Goal: Task Accomplishment & Management: Use online tool/utility

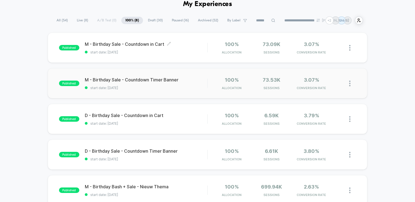
scroll to position [37, 0]
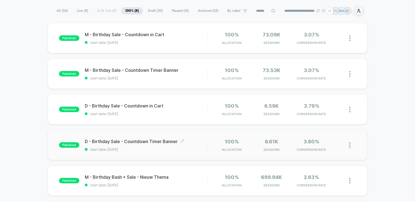
click at [138, 151] on div "published D - Birthday Sale - Countdown Timer Banner Click to edit experience d…" at bounding box center [207, 145] width 319 height 30
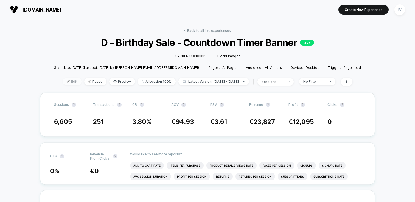
click at [67, 82] on span "Edit" at bounding box center [72, 81] width 19 height 7
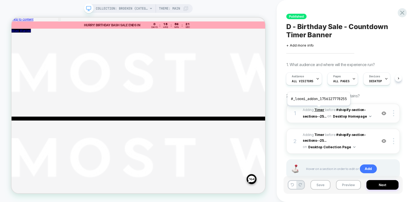
click at [318, 110] on b "Timer" at bounding box center [319, 110] width 10 height 4
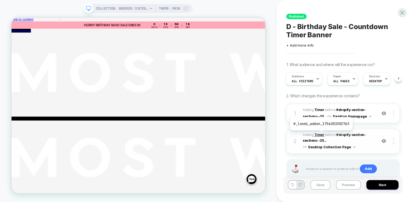
click at [321, 135] on b "Timer" at bounding box center [319, 135] width 10 height 4
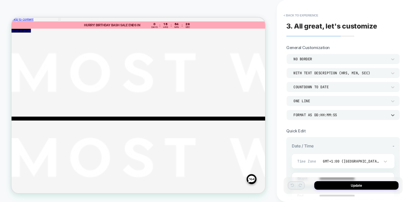
click at [352, 113] on div "Format as DD:HH:MM:SS" at bounding box center [340, 115] width 94 height 5
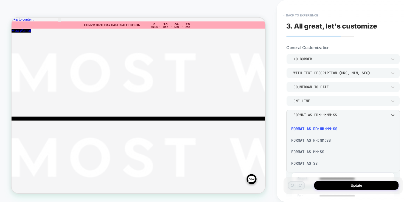
click at [325, 140] on div "Format as HH:MM:SS" at bounding box center [342, 141] width 109 height 12
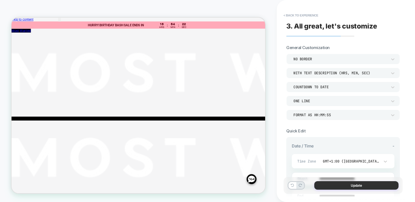
click at [352, 187] on button "Update" at bounding box center [356, 185] width 84 height 9
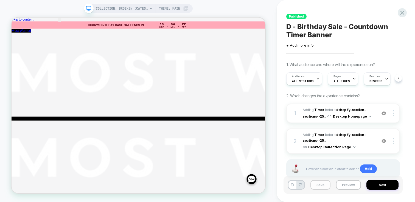
click at [317, 186] on button "Save" at bounding box center [320, 185] width 20 height 10
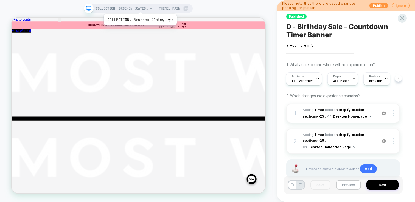
click at [139, 7] on span "COLLECTION: Broeken (Category)" at bounding box center [122, 8] width 52 height 9
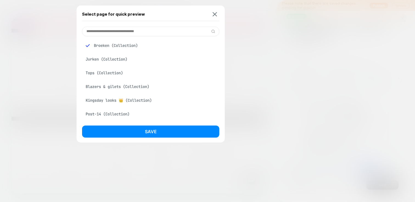
click at [144, 33] on input at bounding box center [150, 32] width 137 height 10
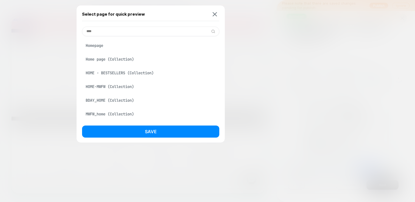
type input "****"
click at [103, 44] on div "Homepage" at bounding box center [150, 45] width 137 height 10
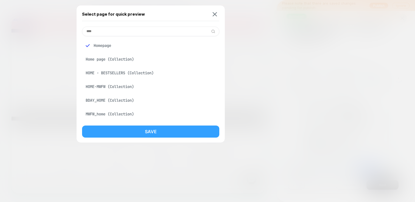
click at [179, 123] on div "Select page for quick preview **** Homepage Home page (Collection) HOME - BESTS…" at bounding box center [151, 73] width 148 height 137
click at [182, 129] on button "Save" at bounding box center [150, 132] width 137 height 12
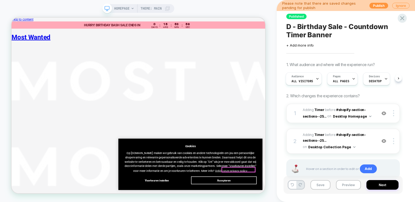
scroll to position [0, 0]
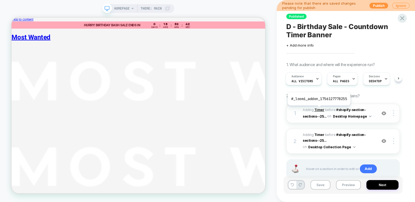
click at [318, 109] on b "Timer" at bounding box center [319, 110] width 10 height 4
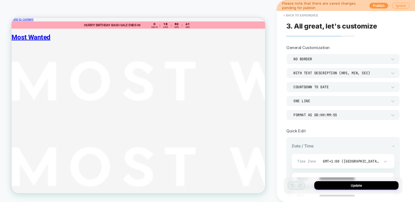
click at [333, 116] on div "Format as DD:HH:MM:SS" at bounding box center [340, 115] width 94 height 5
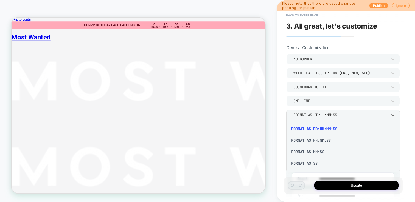
click at [327, 139] on div "Format as HH:MM:SS" at bounding box center [342, 141] width 109 height 12
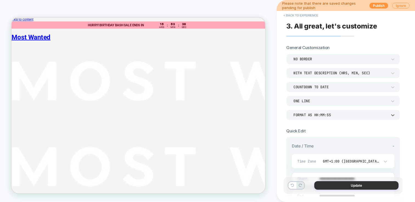
click at [350, 185] on button "Update" at bounding box center [356, 185] width 84 height 9
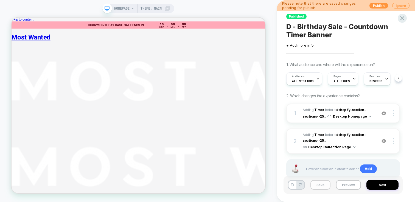
click at [328, 187] on button "Save" at bounding box center [320, 185] width 20 height 10
click at [376, 7] on button "Publish" at bounding box center [378, 6] width 19 height 6
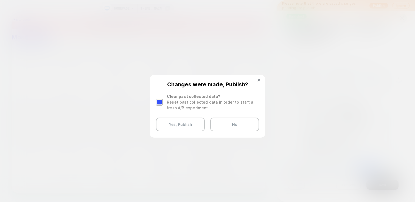
click at [177, 102] on div "Reset past collected data in order to start a fresh A/B experiment." at bounding box center [213, 105] width 92 height 12
click at [161, 105] on div at bounding box center [159, 102] width 7 height 7
click at [186, 127] on button "Yes, Publish" at bounding box center [180, 125] width 49 height 14
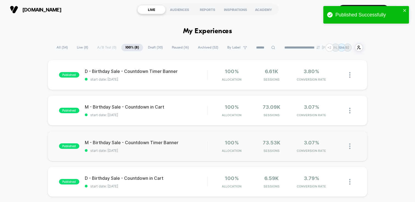
click at [155, 158] on div "published M - Birthday Sale - Countdown Timer Banner start date: [DATE] 100% Al…" at bounding box center [207, 146] width 319 height 30
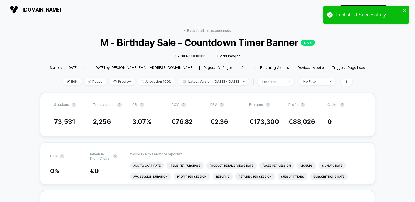
click at [75, 83] on div "Edit Pause Preview Allocation: 100% Latest Version: [DATE] - [DATE] | sessions …" at bounding box center [208, 82] width 316 height 8
click at [70, 83] on span "Edit" at bounding box center [72, 81] width 19 height 7
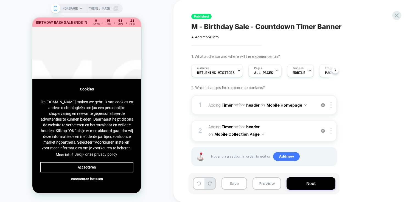
scroll to position [0, 0]
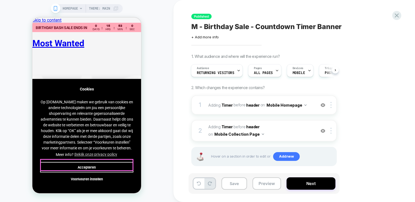
click at [128, 162] on button "Accepteren" at bounding box center [86, 167] width 93 height 10
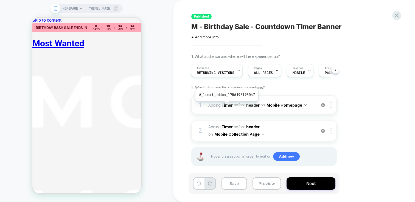
click at [226, 106] on b "Timer" at bounding box center [226, 105] width 11 height 5
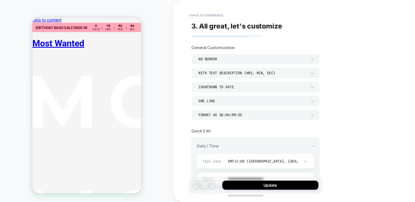
click at [246, 114] on div "Format as DD:HH:MM:SS" at bounding box center [252, 115] width 109 height 5
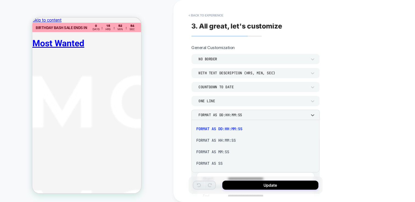
click at [228, 138] on div "Format as HH:MM:SS" at bounding box center [255, 141] width 124 height 12
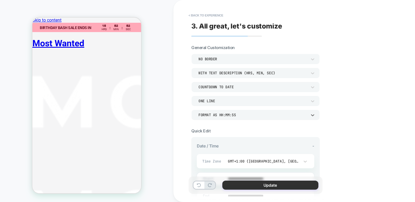
click at [282, 185] on button "Update" at bounding box center [270, 185] width 96 height 9
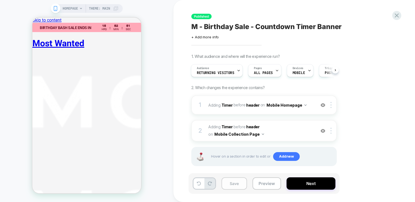
click at [231, 184] on button "Save" at bounding box center [234, 184] width 26 height 12
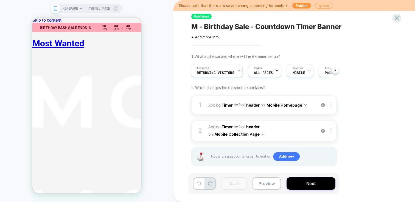
click at [67, 10] on span "HOMEPAGE" at bounding box center [70, 8] width 15 height 9
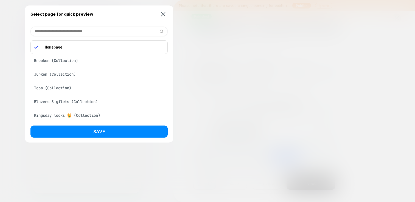
click at [76, 61] on div "Broeken (Collection)" at bounding box center [98, 60] width 137 height 10
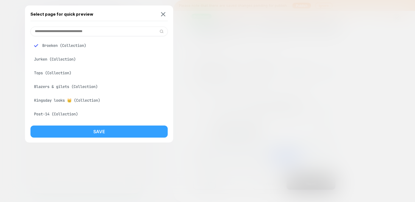
click at [127, 135] on button "Save" at bounding box center [98, 132] width 137 height 12
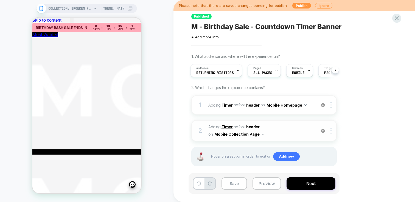
scroll to position [0, 0]
click at [228, 129] on b "Timer" at bounding box center [226, 127] width 11 height 5
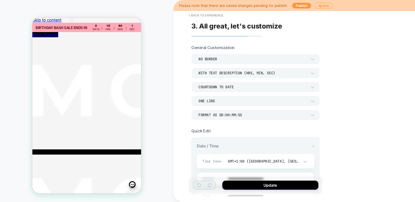
click at [240, 117] on div "Format as DD:HH:MM:SS" at bounding box center [253, 115] width 114 height 6
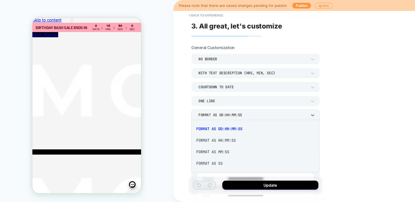
click at [230, 138] on div "Format as HH:MM:SS" at bounding box center [255, 141] width 124 height 12
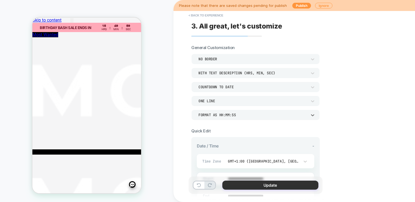
click at [246, 186] on button "Update" at bounding box center [270, 185] width 96 height 9
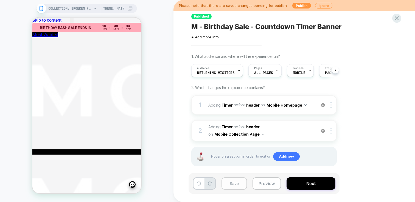
click at [227, 184] on button "Save" at bounding box center [234, 184] width 26 height 12
click at [299, 8] on button "Publish" at bounding box center [301, 6] width 19 height 6
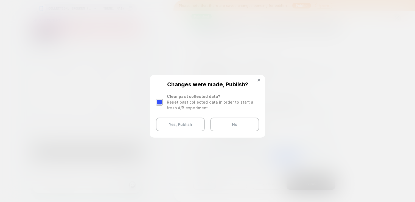
click at [159, 103] on div at bounding box center [159, 102] width 7 height 7
click at [175, 124] on button "Yes, Publish" at bounding box center [180, 125] width 49 height 14
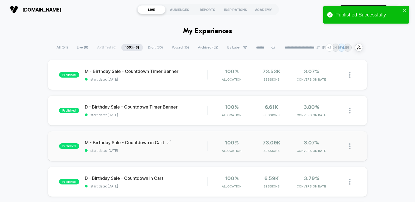
click at [185, 150] on span "start date: [DATE]" at bounding box center [146, 151] width 122 height 4
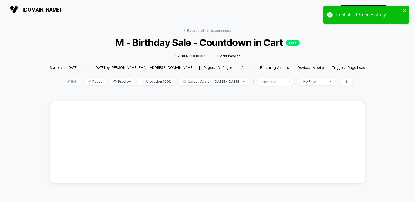
click at [63, 82] on span "Edit" at bounding box center [72, 81] width 19 height 7
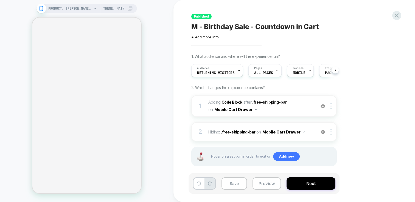
scroll to position [0, 0]
click at [232, 99] on span "Adding Code Block AFTER .free-shipping-bar .free-shipping-bar on Mobile Cart Dr…" at bounding box center [260, 106] width 105 height 15
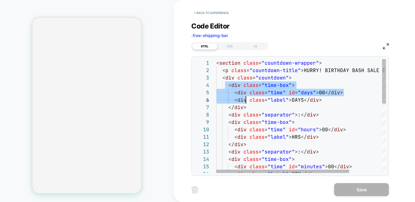
scroll to position [22, 30]
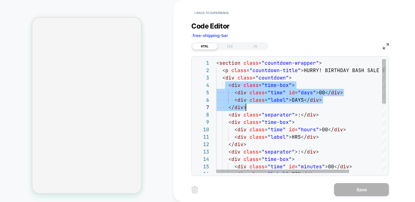
drag, startPoint x: 226, startPoint y: 83, endPoint x: 251, endPoint y: 105, distance: 33.1
click at [251, 105] on div "< section class = "countdown-wrapper" > < p class = "countdown-title" > HURRY! …" at bounding box center [321, 205] width 211 height 292
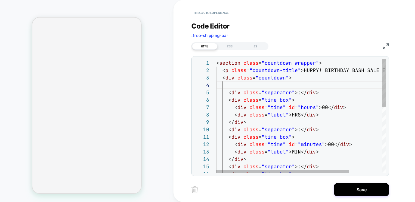
scroll to position [22, 0]
type textarea "**********"
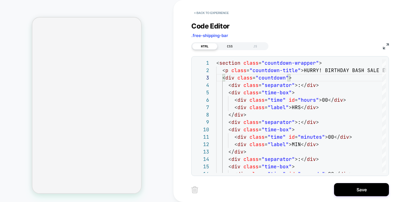
click at [227, 43] on div "CSS" at bounding box center [229, 46] width 25 height 7
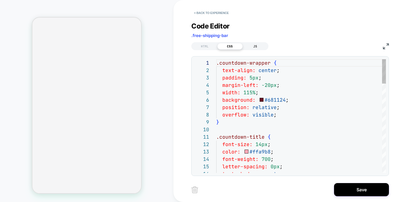
scroll to position [74, 0]
click at [255, 46] on div "JS" at bounding box center [255, 46] width 25 height 7
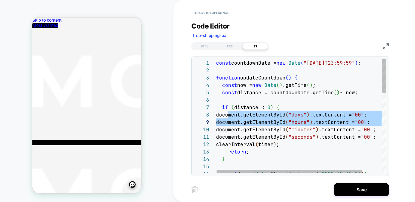
scroll to position [52, 163]
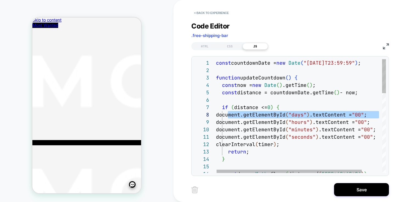
drag, startPoint x: 227, startPoint y: 115, endPoint x: 392, endPoint y: 114, distance: 164.6
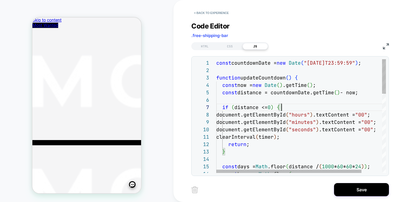
scroll to position [44, 65]
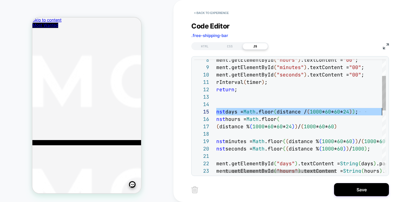
drag, startPoint x: 221, startPoint y: 112, endPoint x: 415, endPoint y: 114, distance: 194.0
click at [415, 114] on div "document.getElementById ( "hours" ) .textContent = "00" ; document.getElementBy…" at bounding box center [330, 190] width 253 height 373
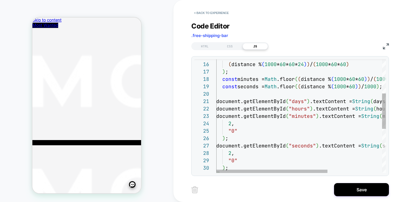
scroll to position [0, 231]
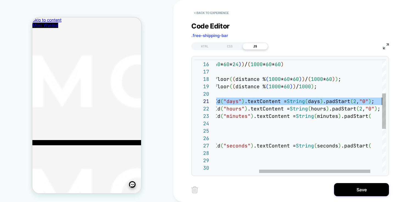
drag, startPoint x: 220, startPoint y: 101, endPoint x: 415, endPoint y: 102, distance: 194.6
click at [404, 102] on div "const hours = Math .floor ( ( distance % ( 1000 * 60 * 60 * 24 ) ) / ( 1000 * 6…" at bounding box center [277, 133] width 253 height 366
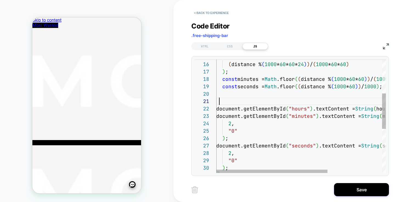
scroll to position [0, 0]
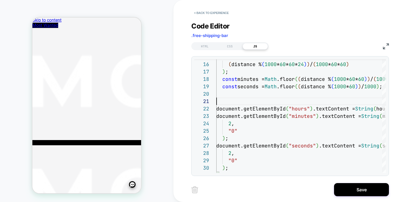
type textarea "**********"
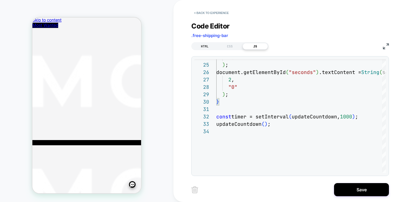
click at [201, 44] on div "HTML" at bounding box center [204, 46] width 25 height 7
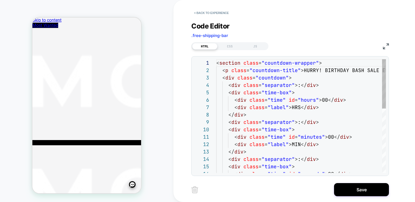
scroll to position [74, 0]
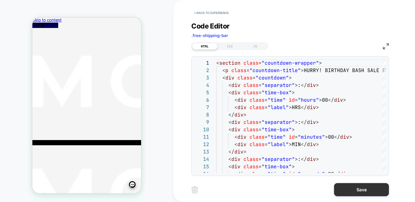
click at [362, 195] on button "Save" at bounding box center [361, 189] width 55 height 13
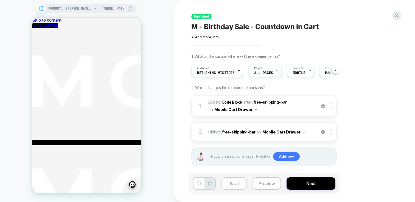
scroll to position [0, 0]
click at [237, 187] on button "Save" at bounding box center [234, 184] width 26 height 12
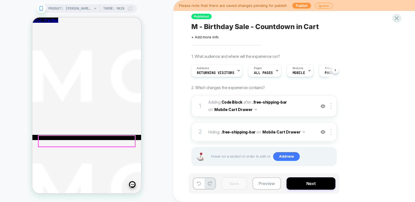
scroll to position [274, 0]
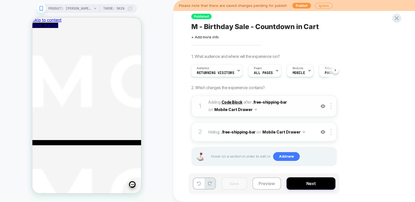
click at [226, 102] on b "Code Block" at bounding box center [231, 102] width 21 height 5
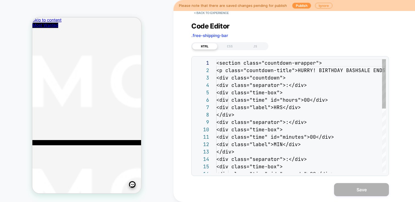
scroll to position [74, 0]
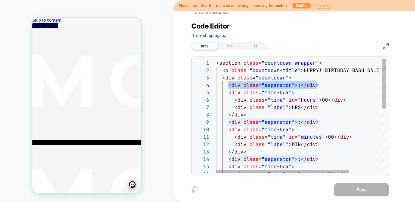
drag, startPoint x: 271, startPoint y: 85, endPoint x: 227, endPoint y: 85, distance: 43.4
click at [227, 85] on div "< section class = "countdown-wrapper" > < p class = "countdown-title" > HURRY! …" at bounding box center [321, 190] width 211 height 262
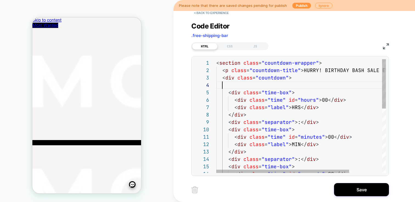
scroll to position [22, 0]
type textarea "**********"
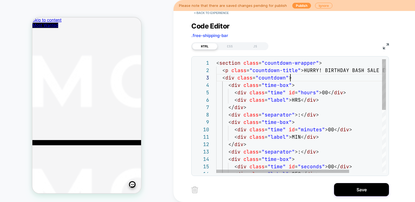
scroll to position [15, 74]
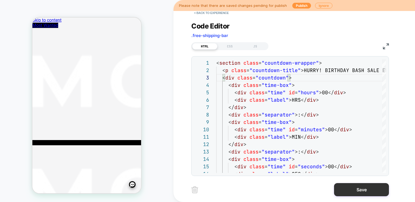
click at [352, 191] on button "Save" at bounding box center [361, 189] width 55 height 13
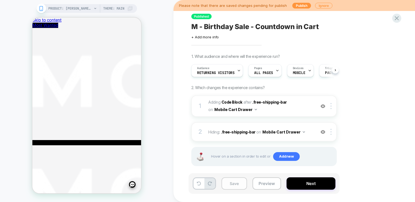
click at [234, 181] on button "Save" at bounding box center [234, 184] width 26 height 12
click at [300, 6] on button "Publish" at bounding box center [301, 6] width 19 height 6
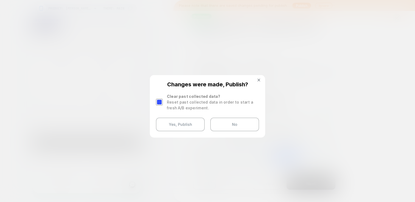
click at [156, 102] on div at bounding box center [159, 102] width 7 height 7
click at [175, 122] on button "Yes, Publish" at bounding box center [180, 125] width 49 height 14
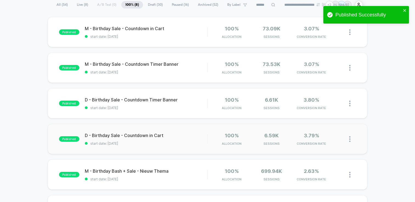
scroll to position [44, 0]
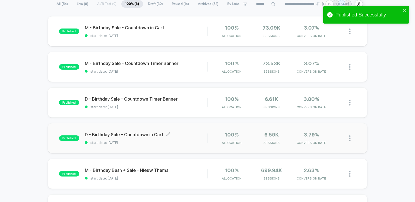
click at [165, 144] on span "start date: [DATE]" at bounding box center [146, 143] width 122 height 4
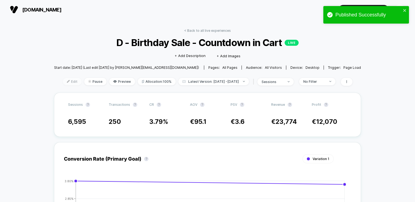
click at [68, 79] on span "Edit" at bounding box center [72, 81] width 19 height 7
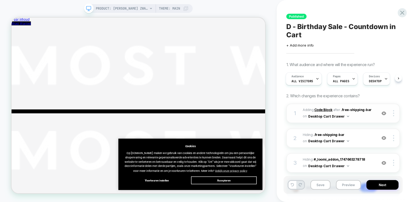
click at [325, 108] on b "Code Block" at bounding box center [323, 110] width 18 height 4
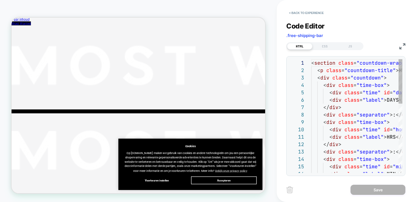
scroll to position [74, 0]
drag, startPoint x: 407, startPoint y: 42, endPoint x: 403, endPoint y: 44, distance: 3.8
click at [407, 42] on div "< Back to experience Code Editor .free-shipping-bar HTML CSS JS 1 2 3 4 5 6 7 8…" at bounding box center [346, 101] width 138 height 202
click at [403, 44] on img at bounding box center [402, 46] width 6 height 6
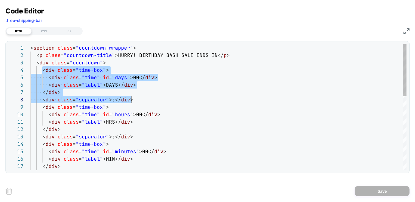
drag, startPoint x: 42, startPoint y: 69, endPoint x: 140, endPoint y: 99, distance: 102.9
click at [140, 99] on div "< section class = "countdown-wrapper" > < p class = "countdown-title" > HURRY! …" at bounding box center [218, 196] width 376 height 304
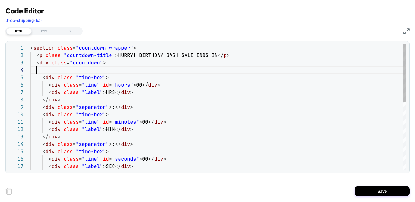
scroll to position [22, 0]
type textarea "**********"
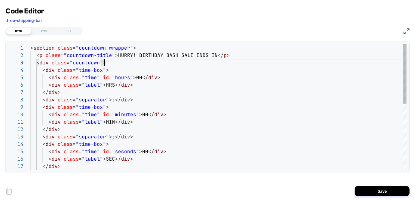
scroll to position [15, 74]
click at [77, 28] on div "JS" at bounding box center [69, 31] width 25 height 7
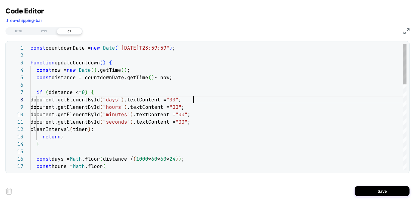
scroll to position [52, 0]
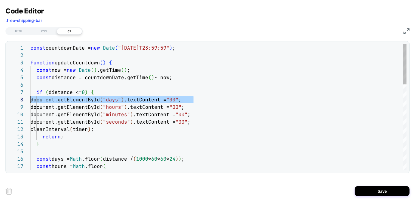
drag, startPoint x: 196, startPoint y: 99, endPoint x: 1, endPoint y: 97, distance: 194.8
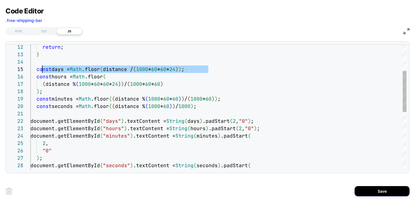
scroll to position [30, 6]
drag, startPoint x: 215, startPoint y: 68, endPoint x: 29, endPoint y: 68, distance: 185.2
click at [30, 68] on div "return ; } const days = Math .floor ( distance / ( 1000 * 60 * 60 * 24 ) ) ; co…" at bounding box center [218, 155] width 376 height 386
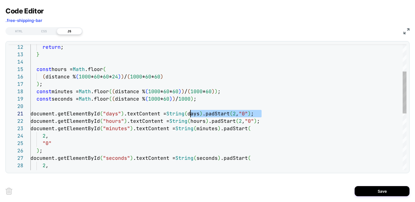
scroll to position [0, 0]
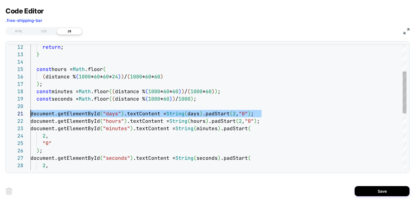
drag, startPoint x: 189, startPoint y: 110, endPoint x: 15, endPoint y: 115, distance: 174.0
click at [30, 115] on div "return ; } const hours = Math .floor ( ( distance % ( 1000 * 60 * 60 * 24 ) ) /…" at bounding box center [218, 151] width 376 height 378
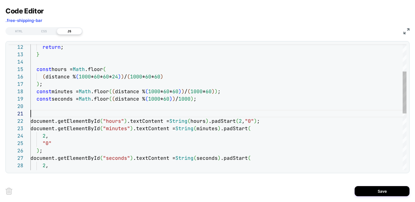
type textarea "**********"
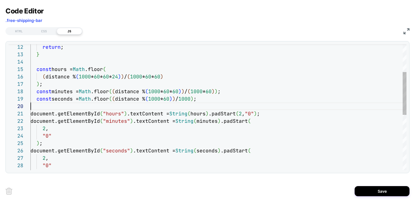
scroll to position [67, 0]
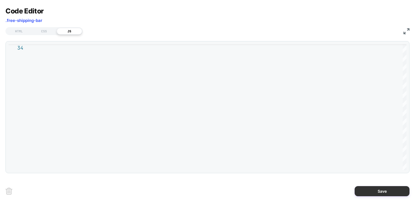
click at [371, 188] on button "Save" at bounding box center [382, 191] width 55 height 10
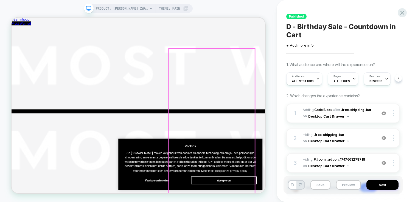
scroll to position [0, 0]
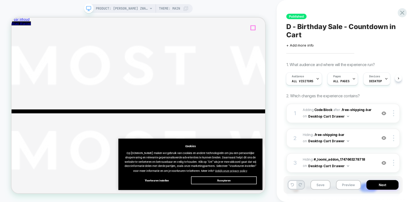
click at [321, 185] on button "Save" at bounding box center [320, 185] width 20 height 10
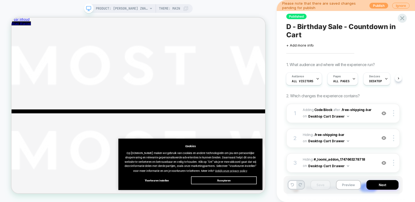
click at [377, 6] on button "Publish" at bounding box center [378, 6] width 19 height 6
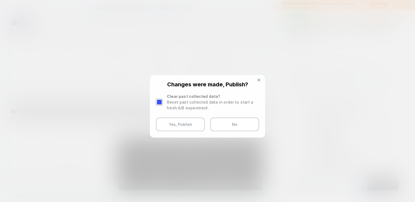
click at [161, 102] on div at bounding box center [159, 102] width 7 height 7
click at [177, 127] on button "Yes, Publish" at bounding box center [180, 125] width 49 height 14
